Goal: Task Accomplishment & Management: Complete application form

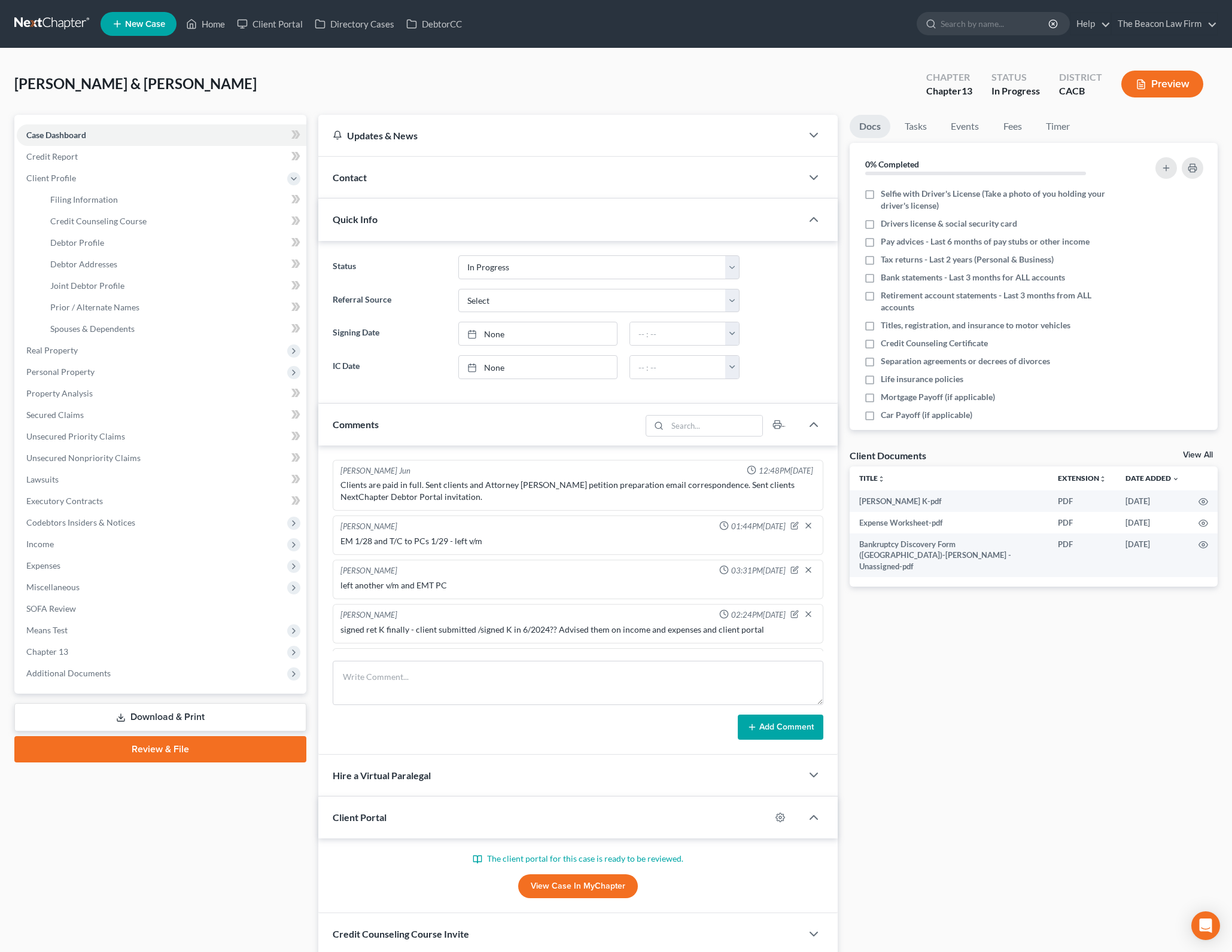
select select "3"
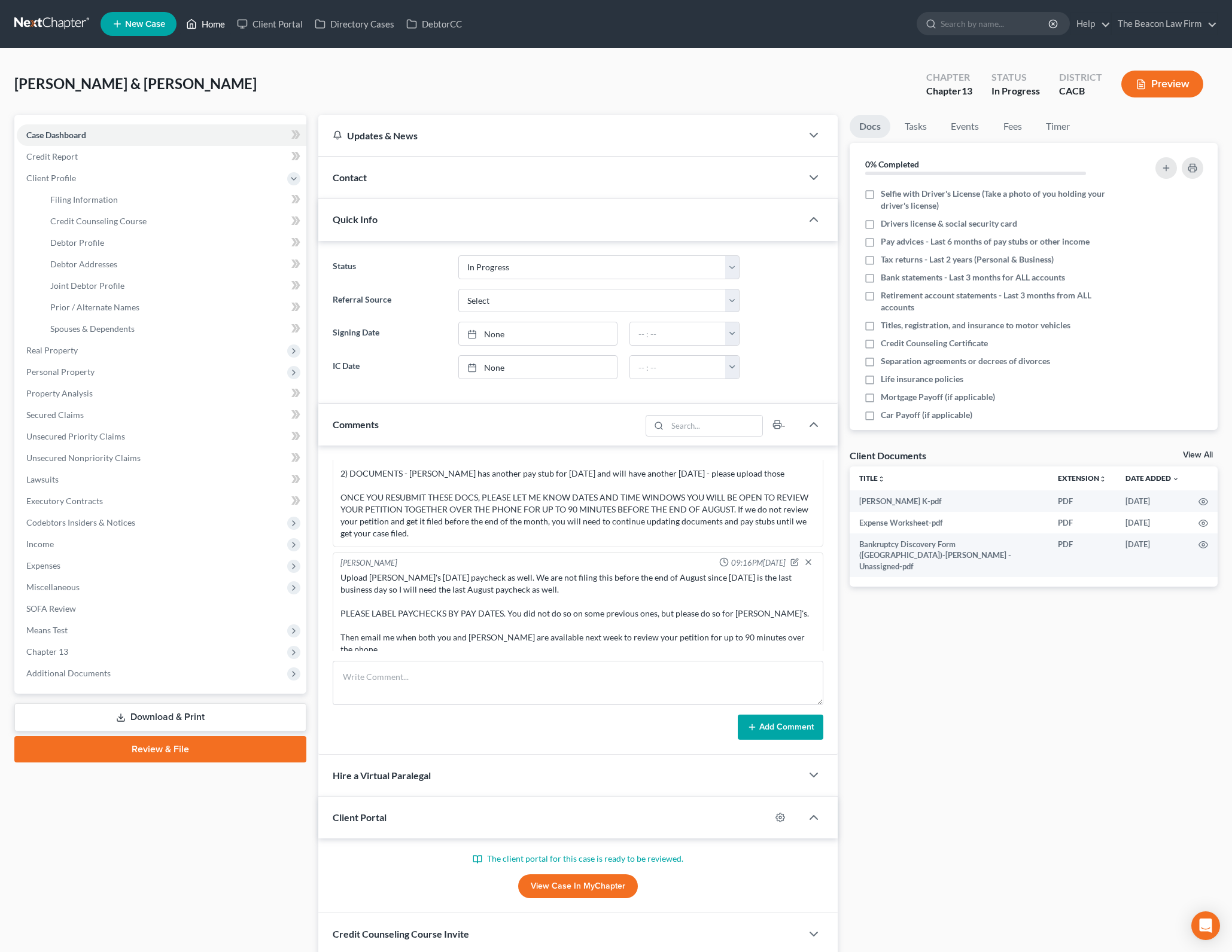
drag, startPoint x: 210, startPoint y: 31, endPoint x: 582, endPoint y: 192, distance: 405.3
click at [210, 31] on link "Home" at bounding box center [205, 24] width 51 height 22
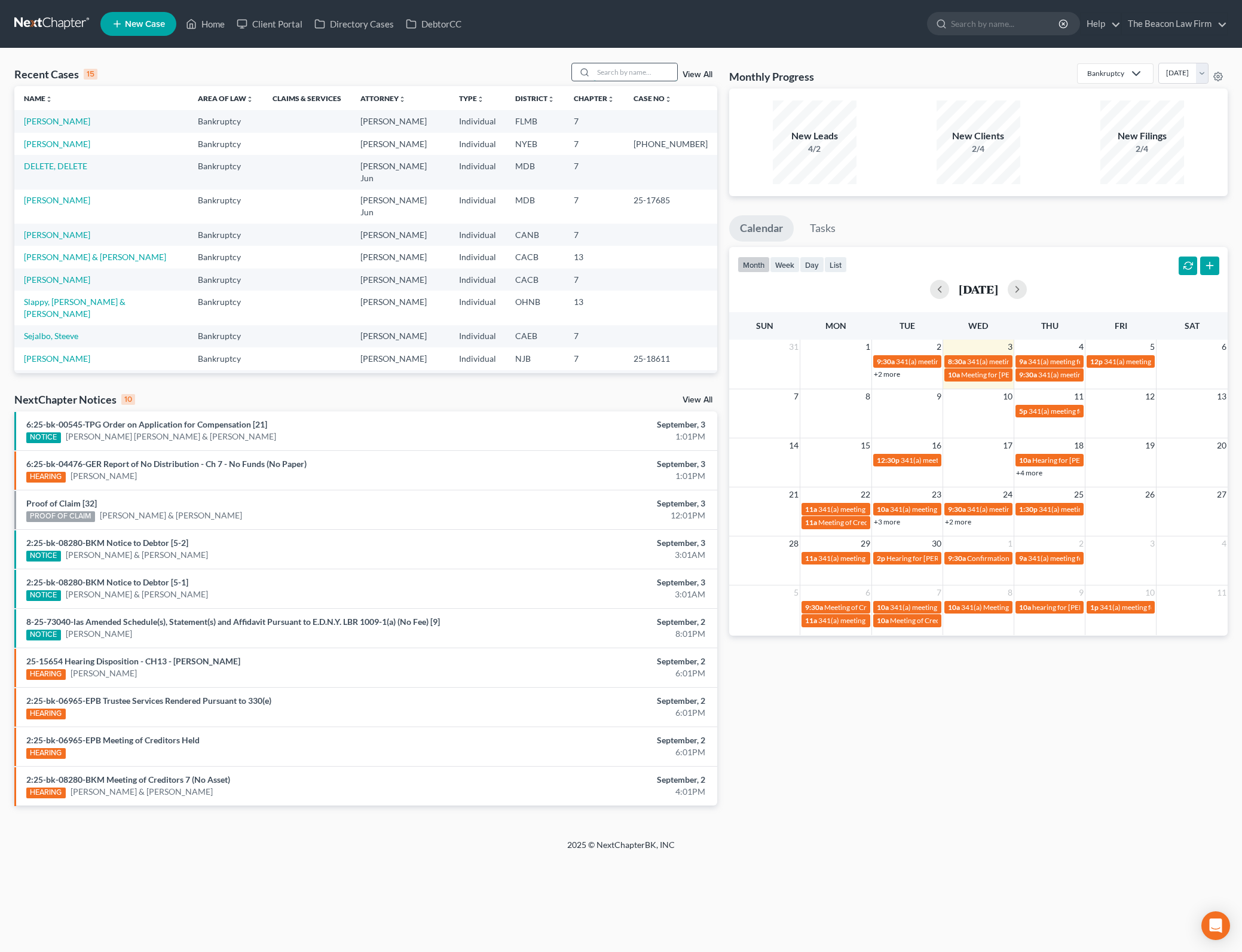
click at [653, 71] on input "search" at bounding box center [635, 71] width 84 height 17
type input "paleo"
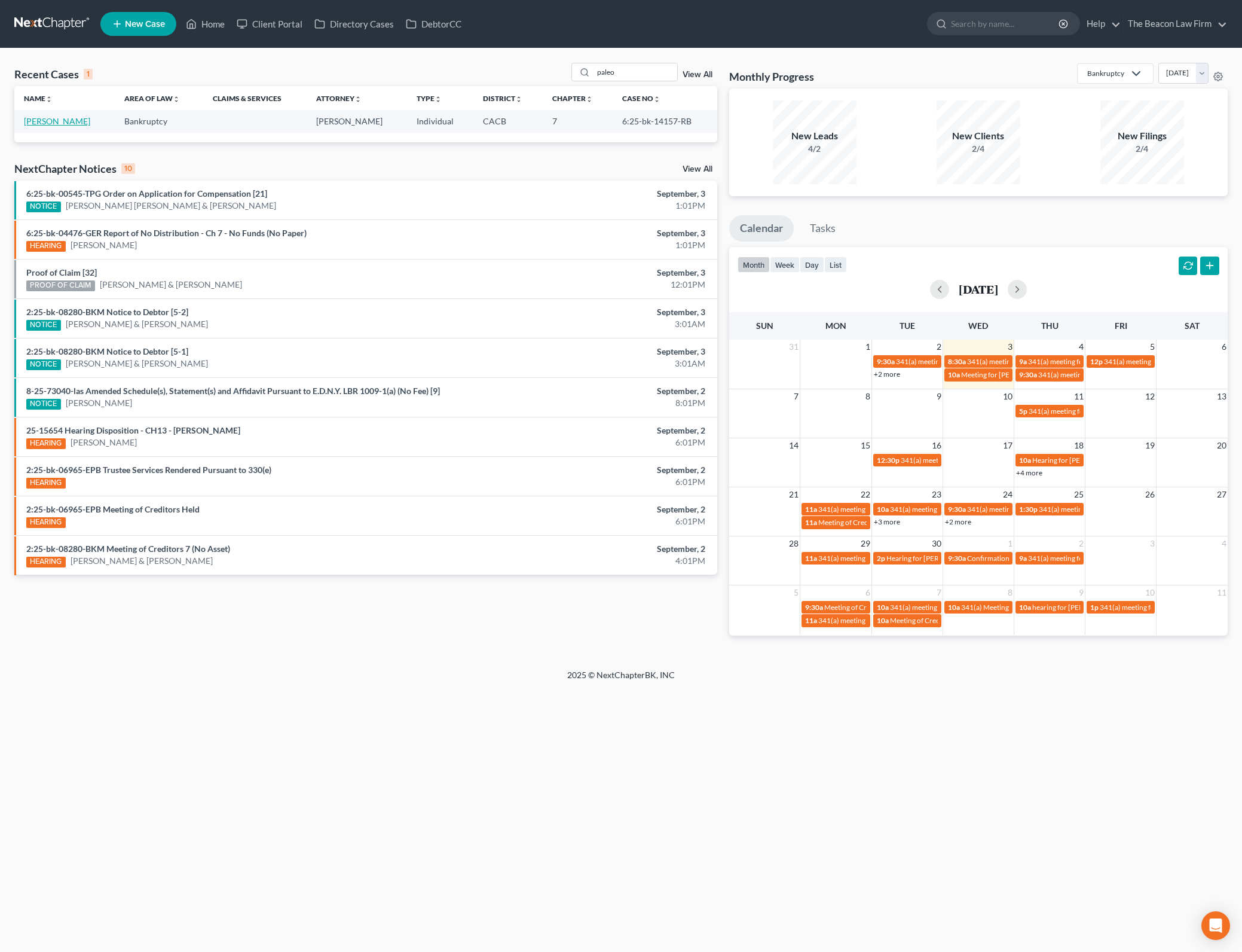
click at [56, 125] on link "[PERSON_NAME]" at bounding box center [56, 120] width 66 height 10
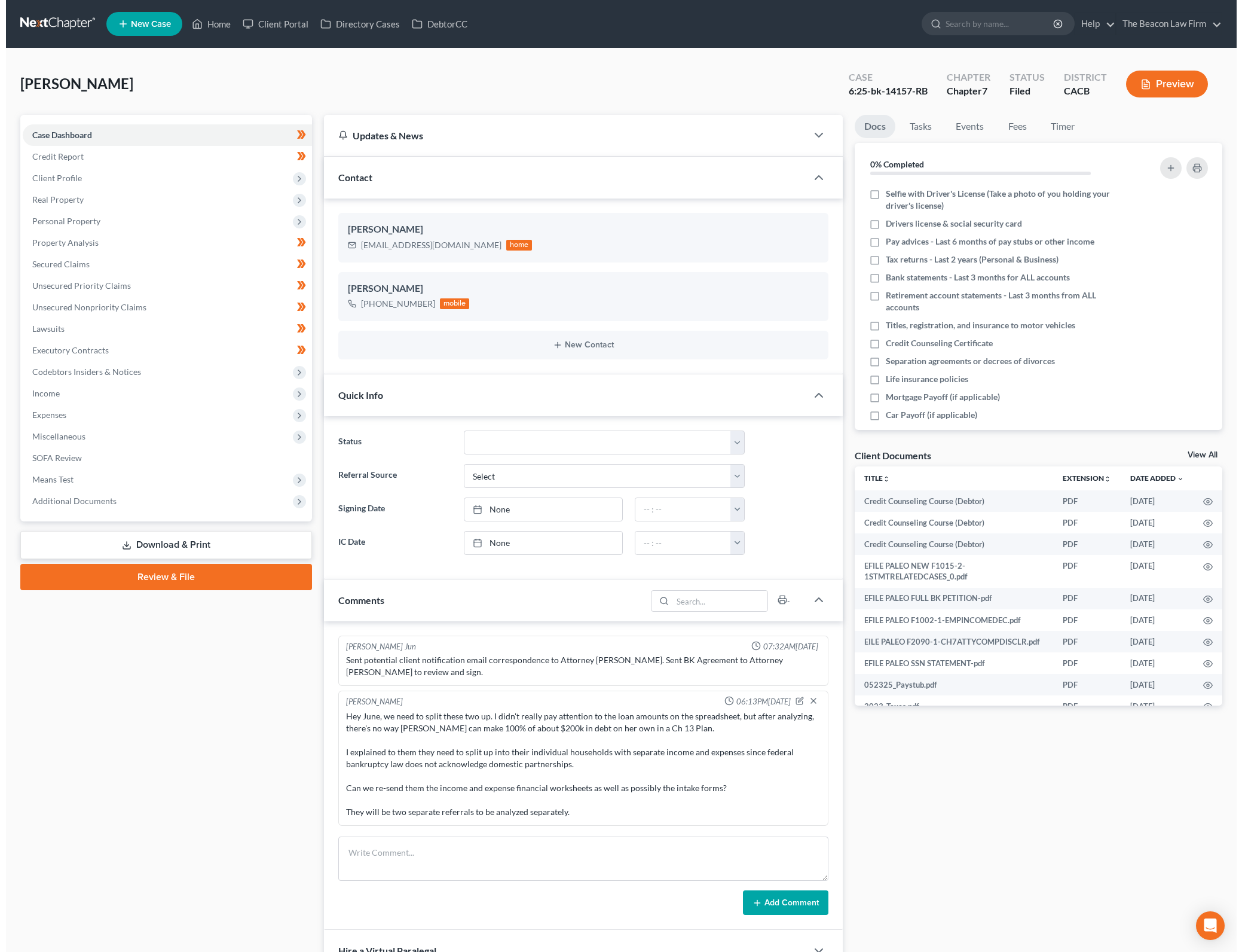
scroll to position [1437, 0]
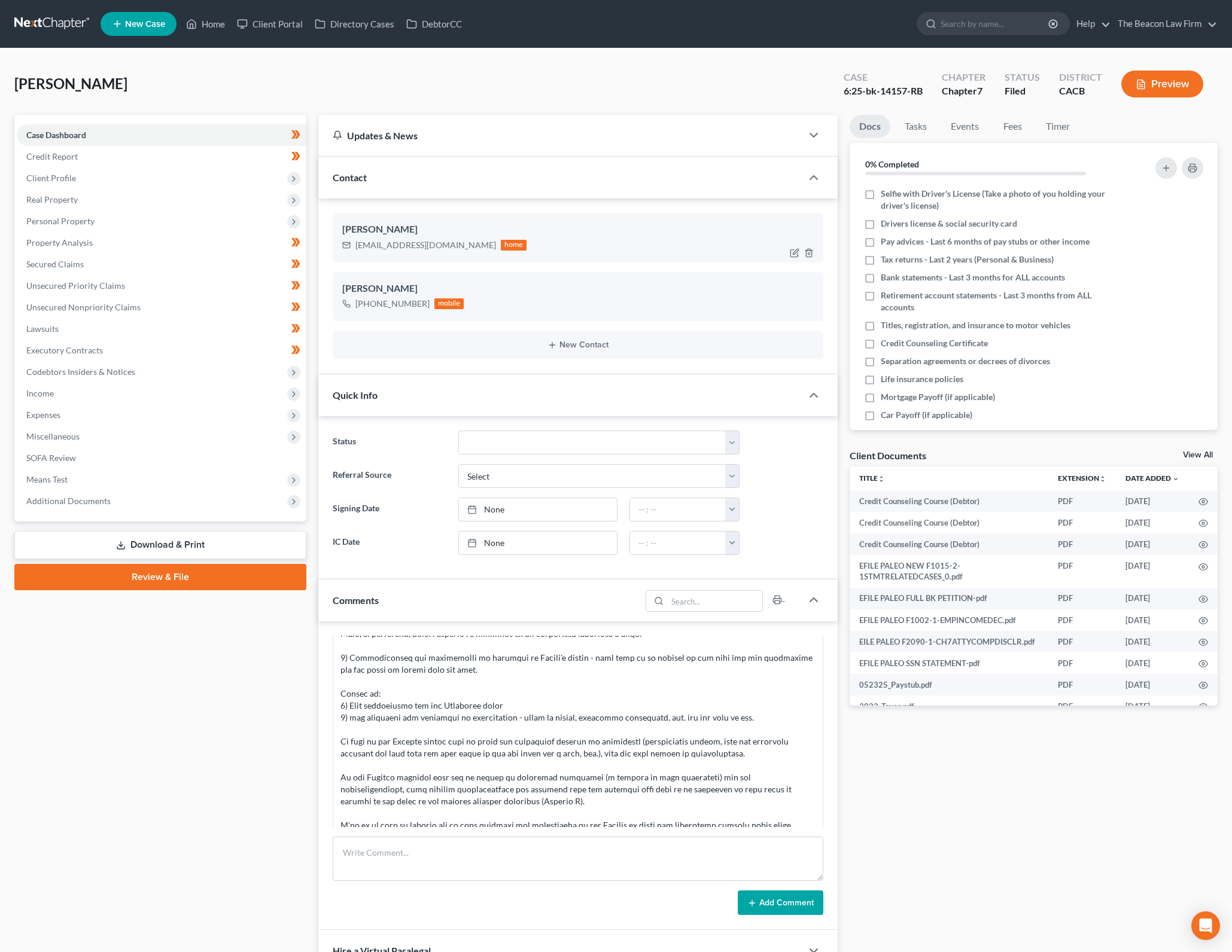
drag, startPoint x: 181, startPoint y: 218, endPoint x: 497, endPoint y: 251, distance: 317.7
click at [181, 218] on span "Personal Property" at bounding box center [162, 222] width 289 height 22
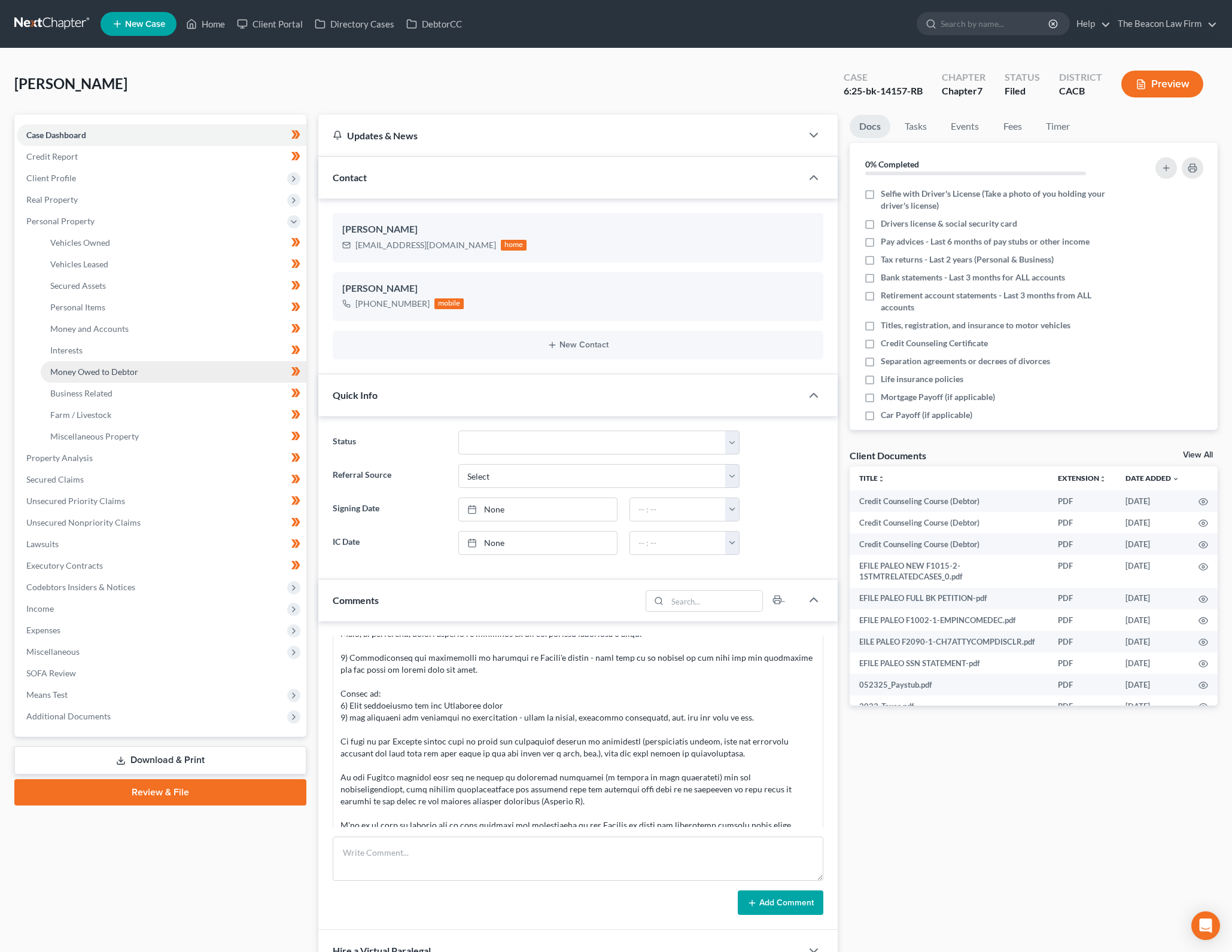
click at [156, 368] on link "Money Owed to Debtor" at bounding box center [174, 372] width 266 height 22
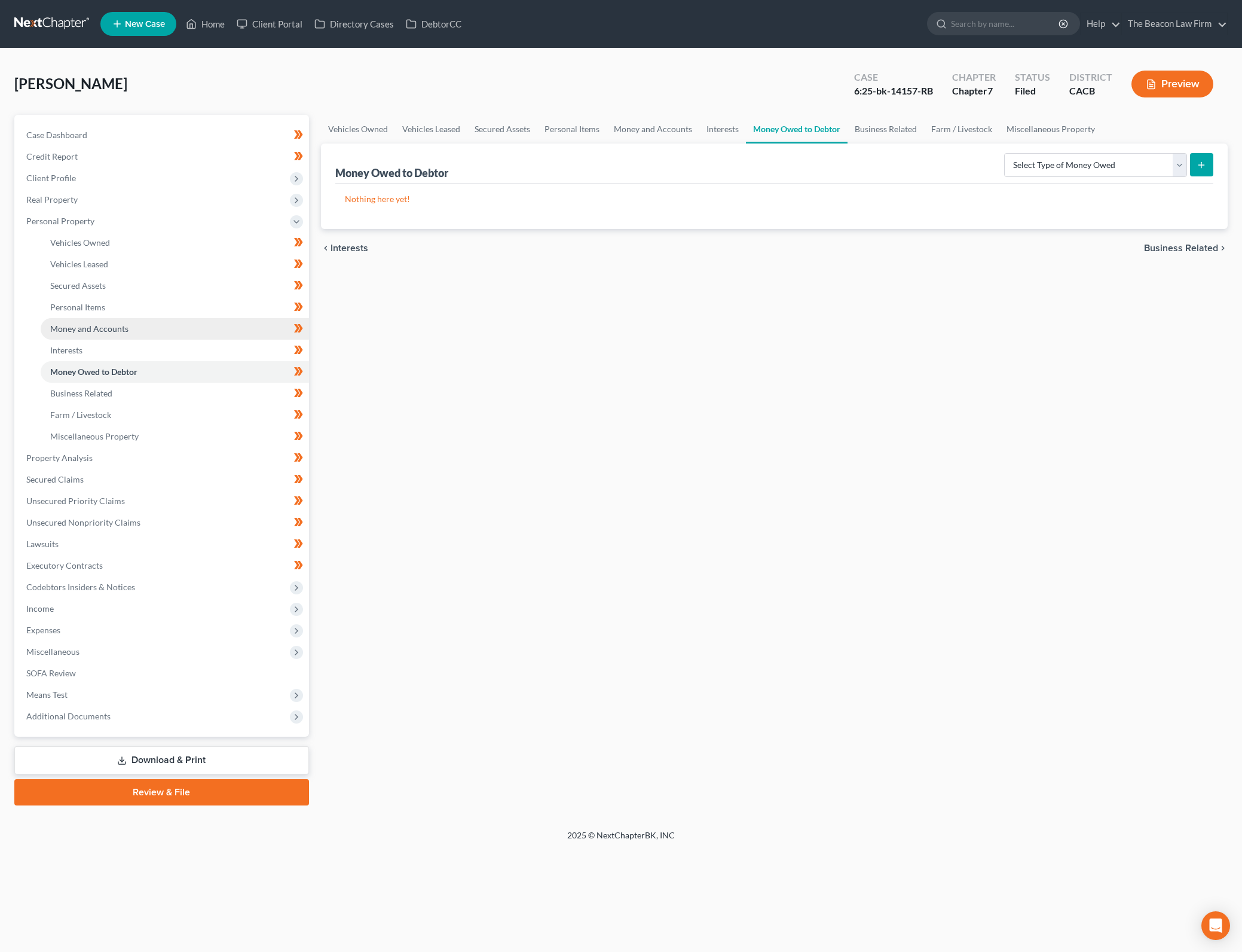
click at [118, 325] on span "Money and Accounts" at bounding box center [89, 328] width 79 height 10
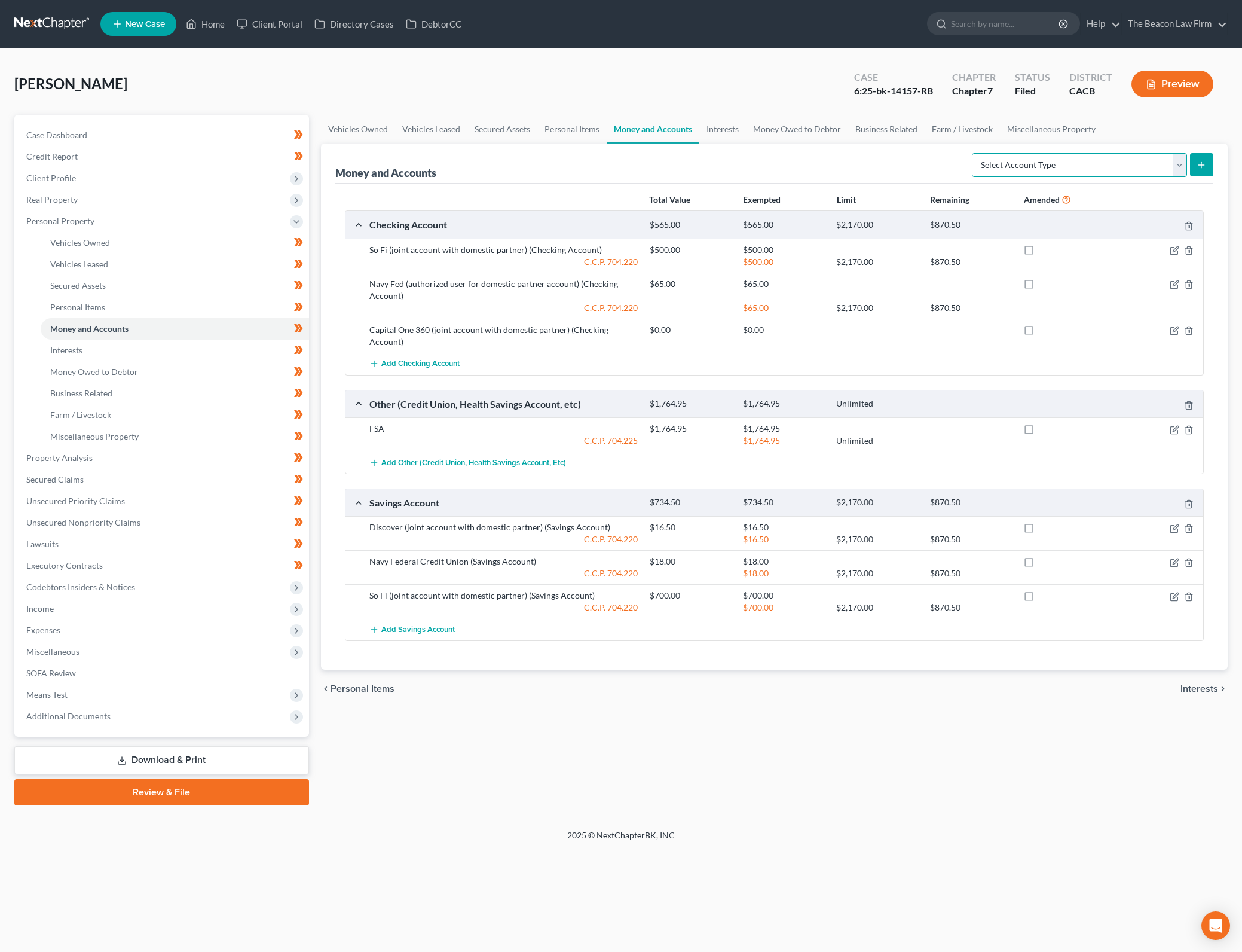
click at [1118, 153] on select "Select Account Type Brokerage Cash on Hand Certificates of Deposit Checking Acc…" at bounding box center [1079, 165] width 215 height 24
select select "other"
click at [974, 153] on select "Select Account Type Brokerage Cash on Hand Certificates of Deposit Checking Acc…" at bounding box center [1079, 165] width 215 height 24
click at [1194, 167] on button "submit" at bounding box center [1202, 165] width 24 height 24
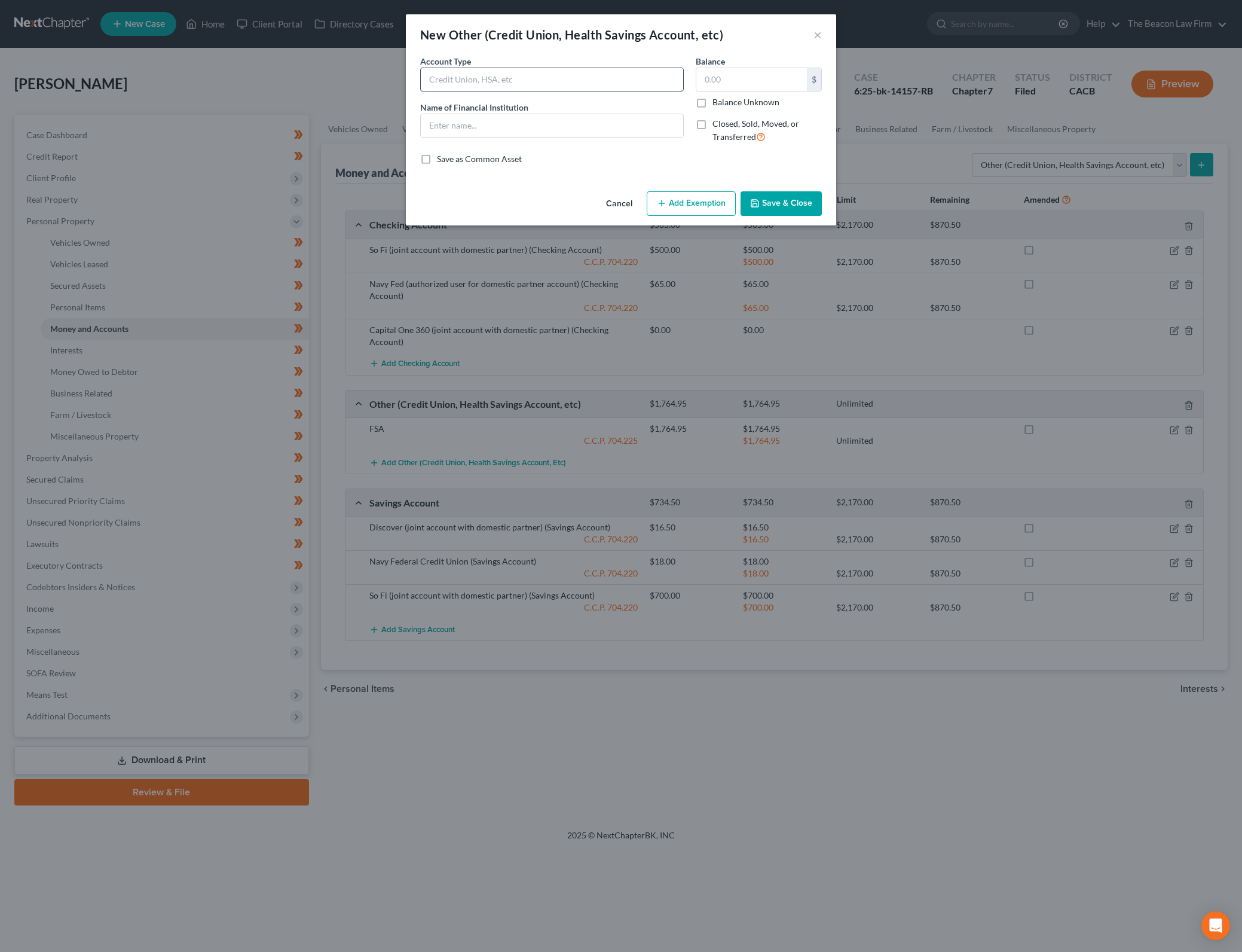
click at [503, 77] on input "text" at bounding box center [552, 79] width 262 height 23
drag, startPoint x: 779, startPoint y: 156, endPoint x: 726, endPoint y: 159, distance: 53.1
click at [779, 156] on div "Save as Common Asset" at bounding box center [621, 158] width 401 height 12
click at [625, 207] on button "Cancel" at bounding box center [619, 204] width 45 height 24
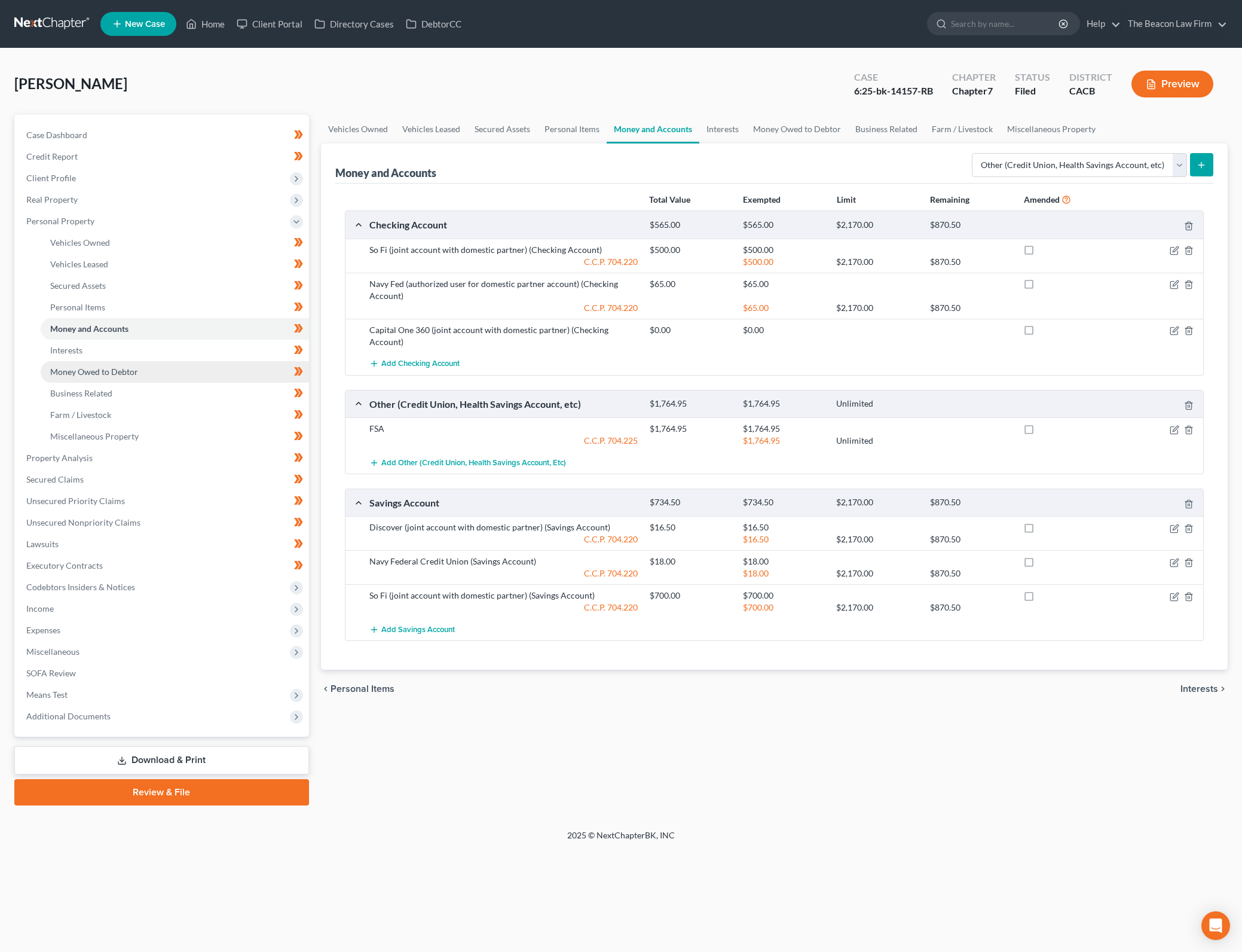
drag, startPoint x: 112, startPoint y: 368, endPoint x: 138, endPoint y: 364, distance: 26.3
click at [112, 368] on span "Money Owed to Debtor" at bounding box center [94, 371] width 88 height 10
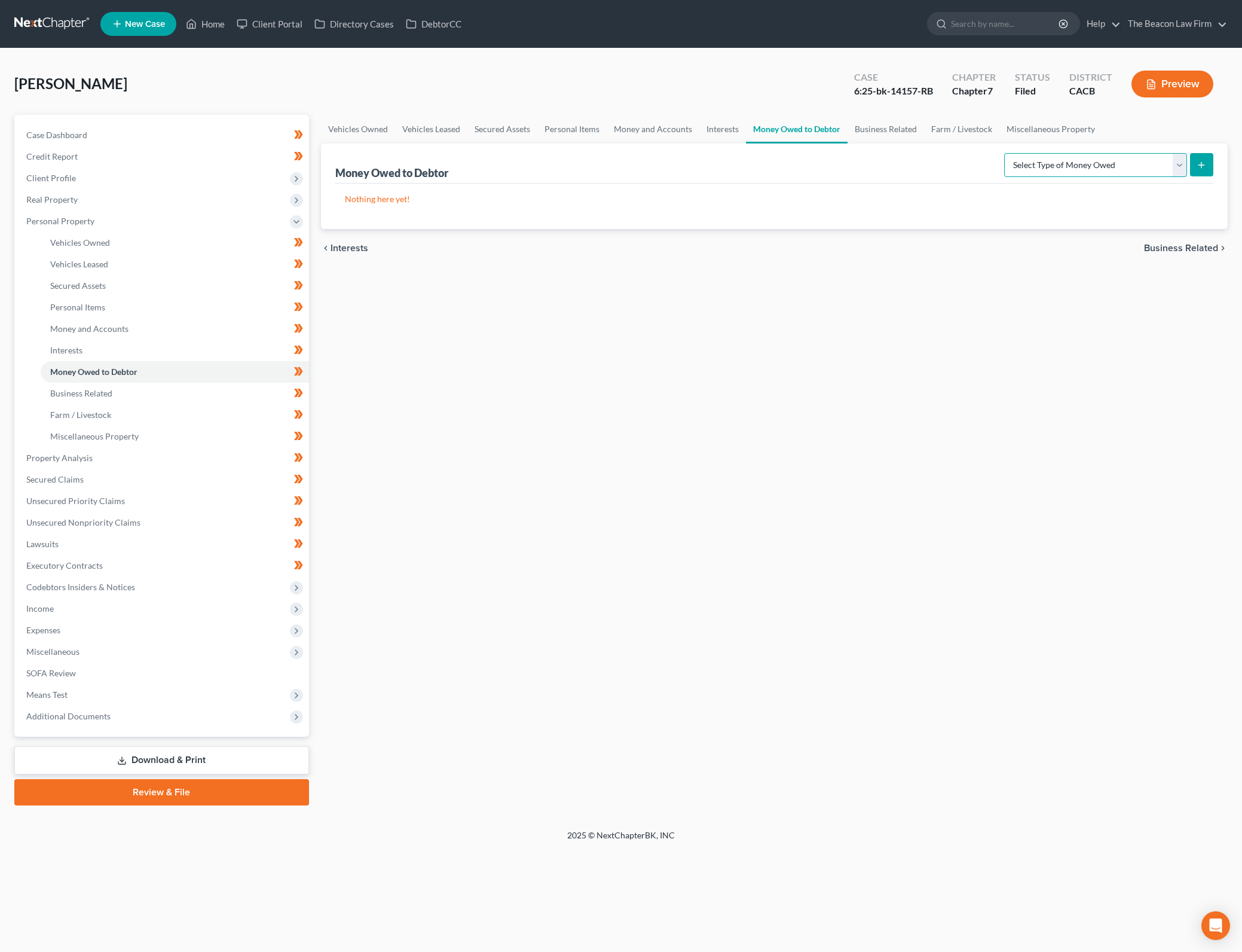
click at [1110, 160] on select "Select Type of Money Owed Accounts Receivable Alimony Child Support Claims Agai…" at bounding box center [1096, 165] width 183 height 24
drag, startPoint x: 825, startPoint y: 486, endPoint x: 688, endPoint y: 451, distance: 141.4
click at [825, 486] on div "Vehicles Owned Vehicles Leased Secured Assets Personal Items Money and Accounts…" at bounding box center [775, 460] width 919 height 691
drag, startPoint x: 160, startPoint y: 331, endPoint x: 374, endPoint y: 331, distance: 214.0
click at [160, 331] on link "Money and Accounts" at bounding box center [174, 329] width 268 height 22
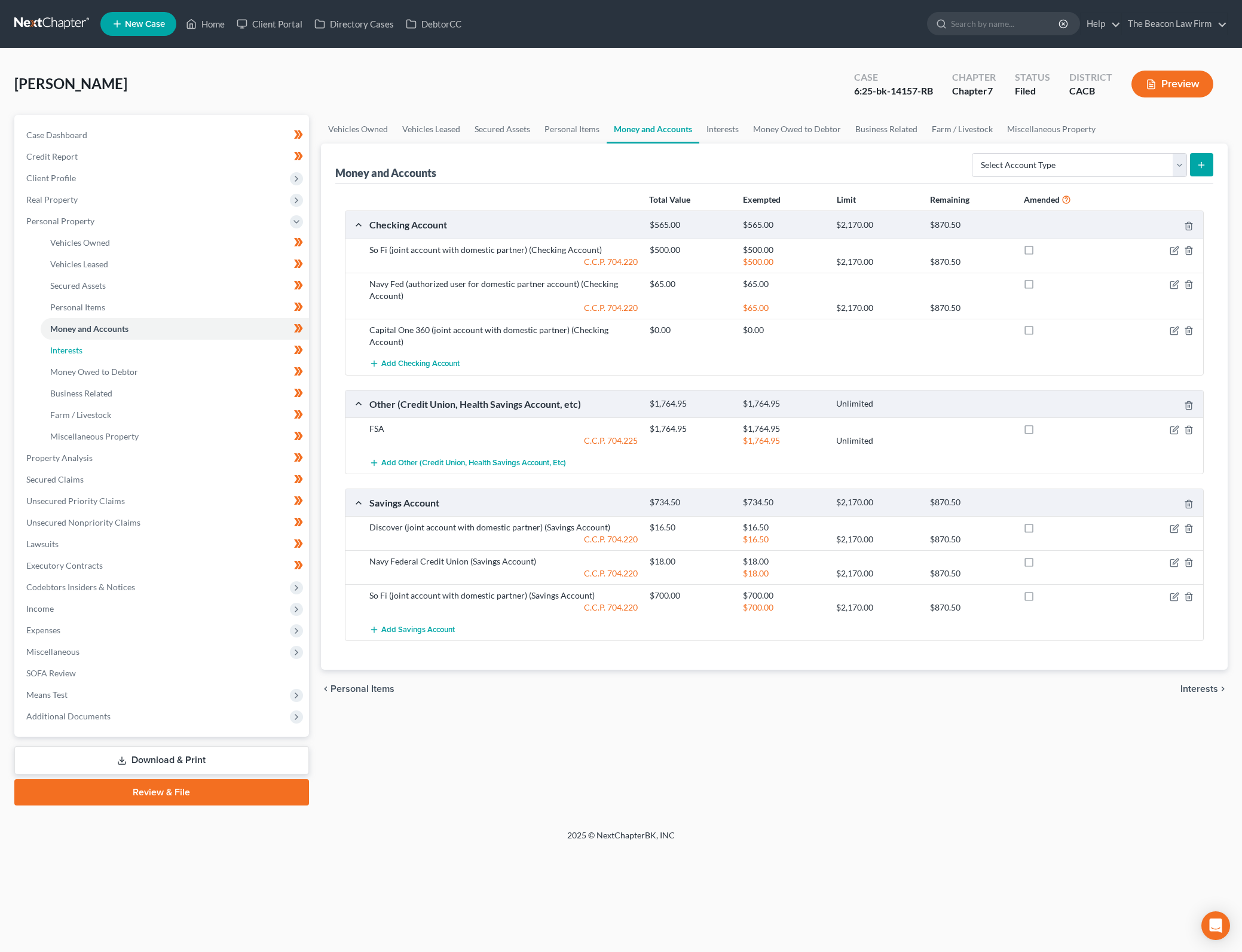
drag, startPoint x: 251, startPoint y: 347, endPoint x: 370, endPoint y: 335, distance: 119.6
click at [251, 347] on link "Interests" at bounding box center [174, 351] width 268 height 22
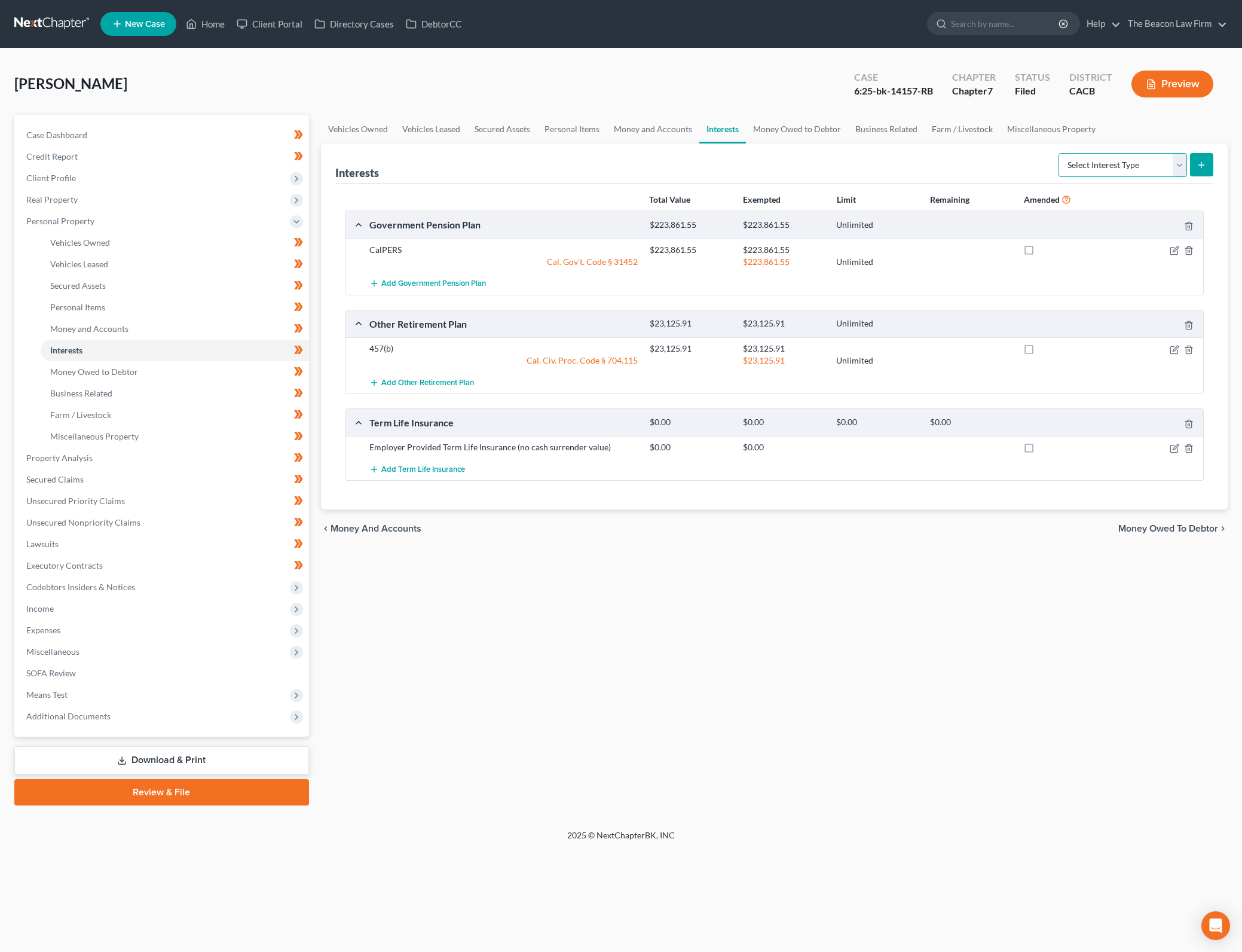
click at [1127, 165] on select "Select Interest Type 401K Annuity Bond Education IRA Government Bond Government…" at bounding box center [1123, 165] width 128 height 24
drag, startPoint x: 223, startPoint y: 366, endPoint x: 239, endPoint y: 363, distance: 16.3
click at [223, 366] on link "Money Owed to Debtor" at bounding box center [174, 372] width 268 height 22
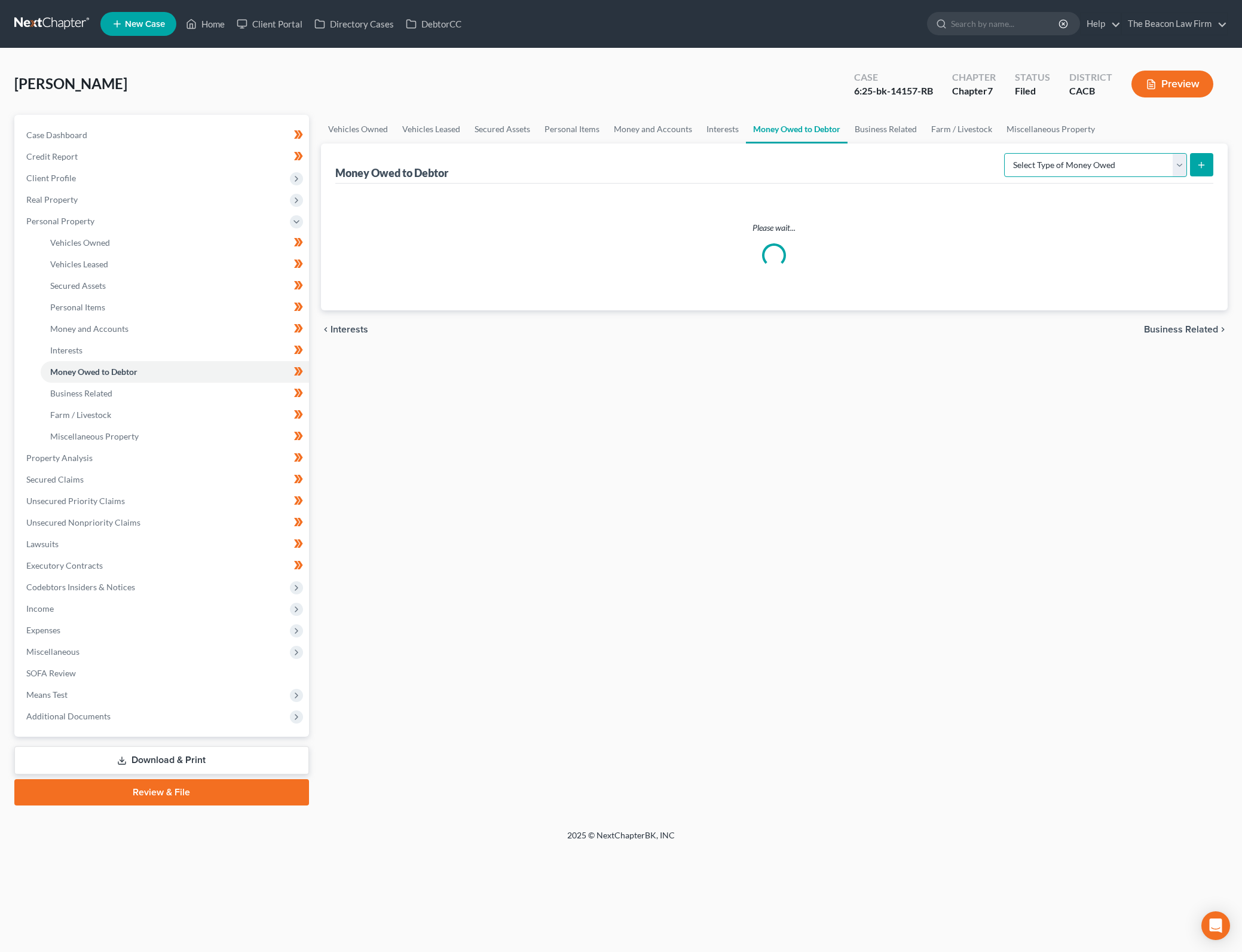
click at [1052, 165] on select "Select Type of Money Owed Accounts Receivable Alimony Child Support Claims Agai…" at bounding box center [1096, 165] width 183 height 24
select select "financial_assets_not_yet_listed"
click at [1006, 153] on select "Select Type of Money Owed Accounts Receivable Alimony Child Support Claims Agai…" at bounding box center [1096, 165] width 183 height 24
click at [1206, 165] on icon "submit" at bounding box center [1201, 165] width 10 height 10
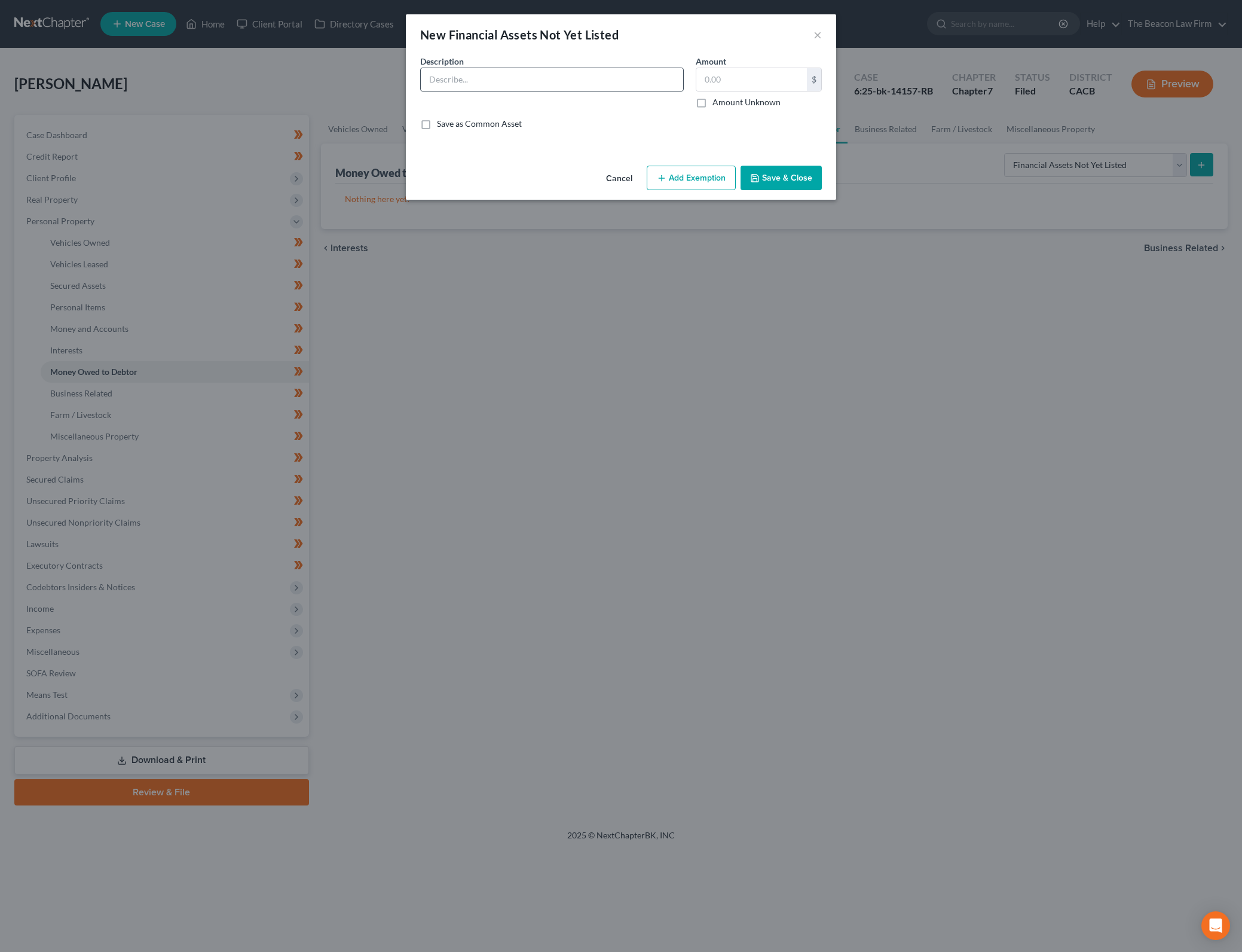
click at [642, 84] on input "text" at bounding box center [552, 79] width 262 height 23
click at [581, 79] on input "text" at bounding box center [552, 79] width 262 height 23
type input "Inheritance from grandmother check received 8/2025"
type input "1,042.86"
click at [790, 177] on button "Save & Close" at bounding box center [781, 178] width 81 height 25
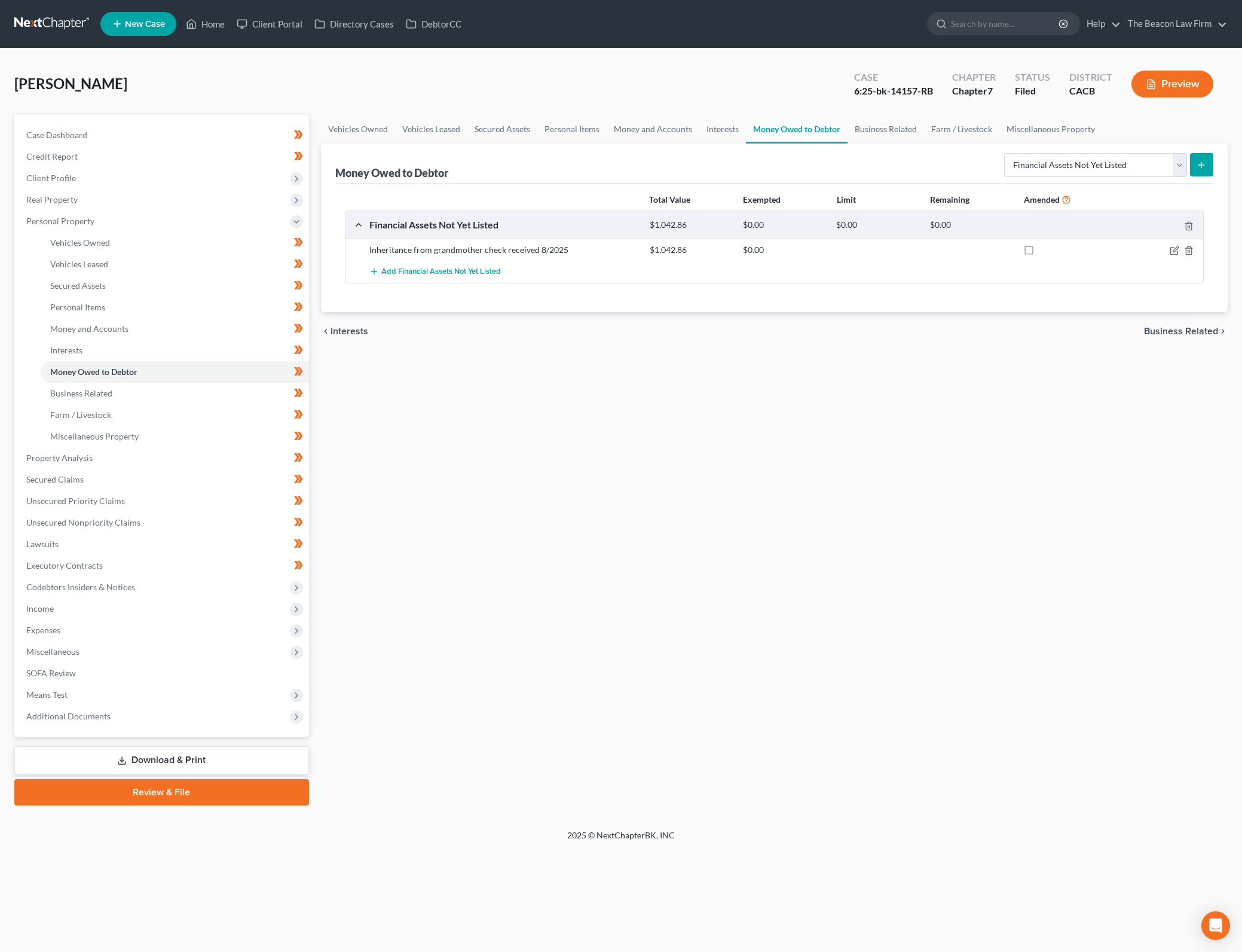
click at [1040, 253] on label at bounding box center [1040, 253] width 0 height 0
click at [1045, 250] on input "checkbox" at bounding box center [1049, 248] width 8 height 8
checkbox input "true"
click at [1086, 615] on div "Vehicles Owned Vehicles Leased Secured Assets Personal Items Money and Accounts…" at bounding box center [775, 460] width 919 height 691
